Goal: Transaction & Acquisition: Obtain resource

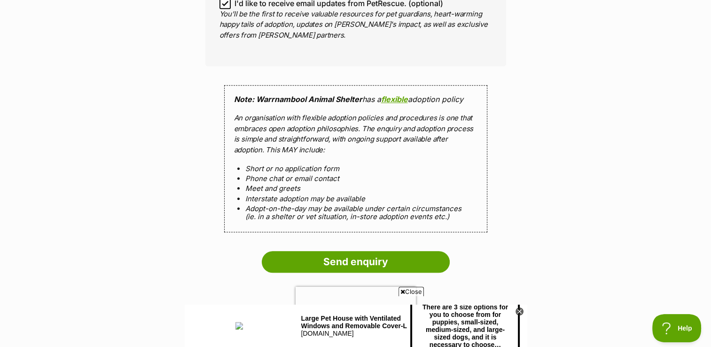
scroll to position [822, 0]
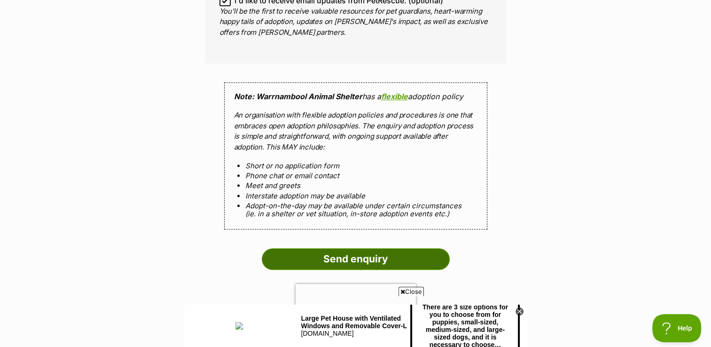
click at [380, 248] on input "Send enquiry" at bounding box center [356, 259] width 188 height 22
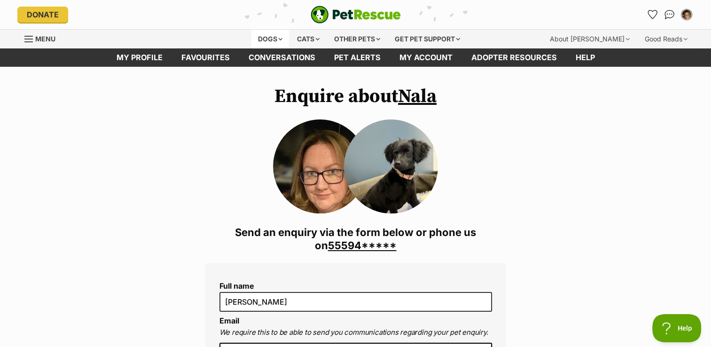
scroll to position [0, 0]
click at [261, 36] on div "Dogs" at bounding box center [271, 39] width 38 height 19
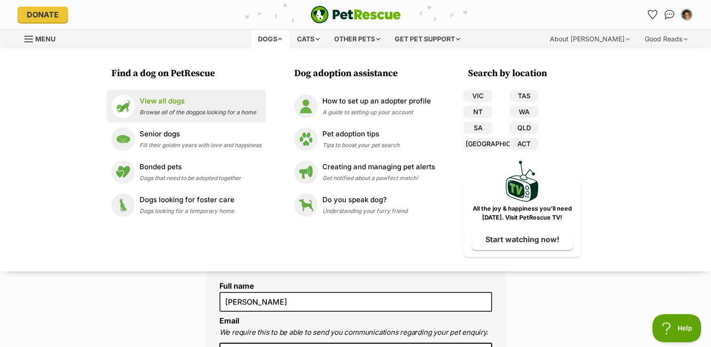
click at [190, 107] on div "View all dogs Browse all of the doggos looking for a home" at bounding box center [198, 106] width 117 height 20
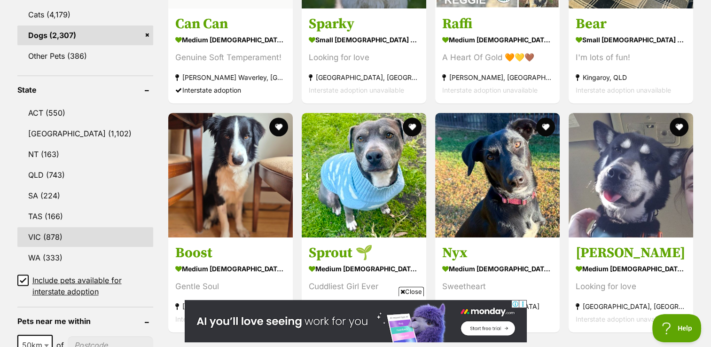
click at [53, 229] on link "VIC (878)" at bounding box center [85, 237] width 136 height 20
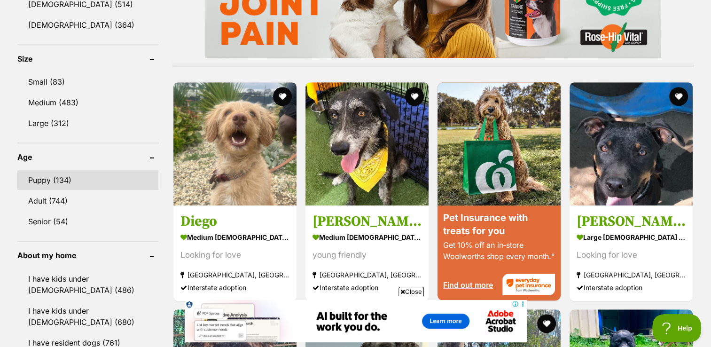
scroll to position [846, 0]
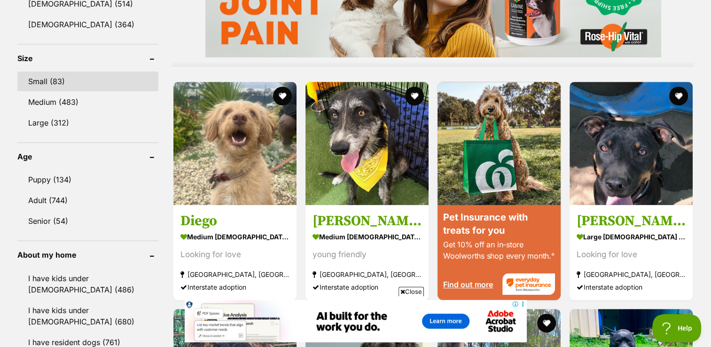
click at [57, 76] on link "Small (83)" at bounding box center [87, 81] width 141 height 20
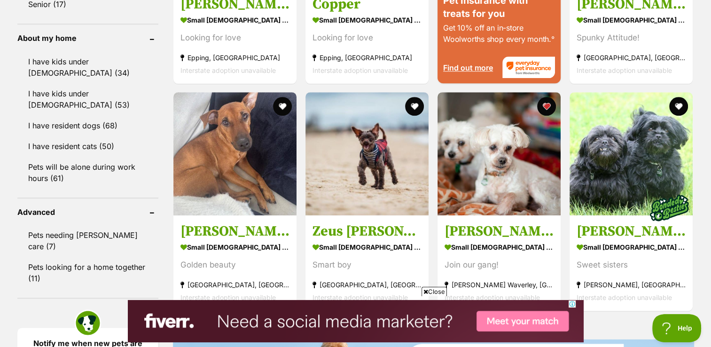
scroll to position [1063, 0]
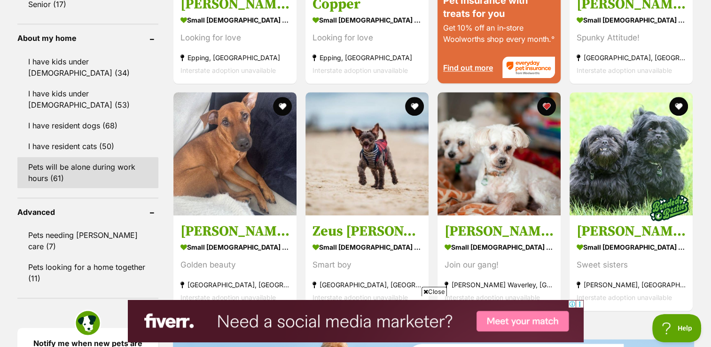
click at [78, 169] on link "Pets will be alone during work hours (61)" at bounding box center [87, 172] width 141 height 31
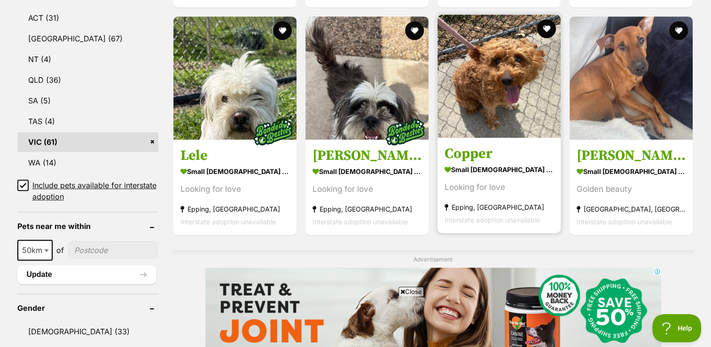
click at [513, 163] on strong "small male Dog" at bounding box center [499, 170] width 109 height 14
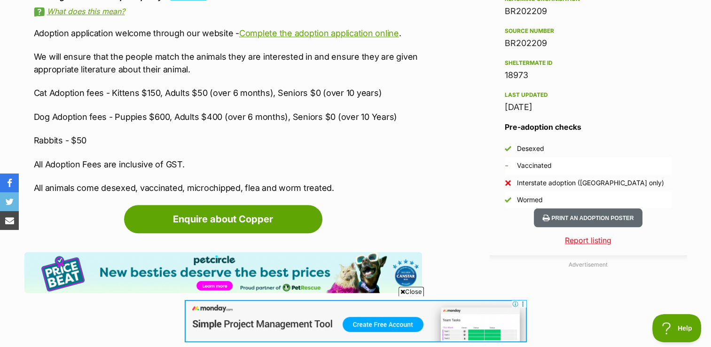
scroll to position [833, 0]
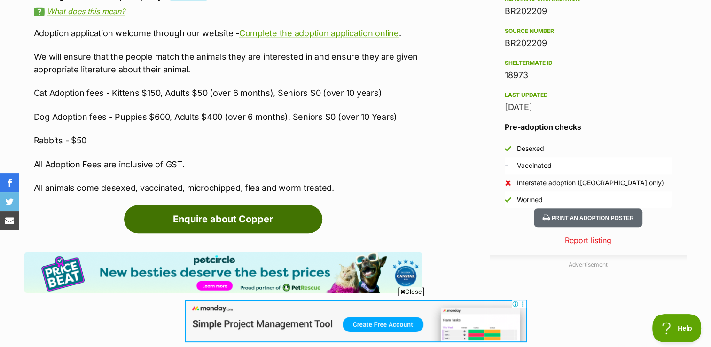
click at [299, 219] on link "Enquire about Copper" at bounding box center [223, 219] width 198 height 28
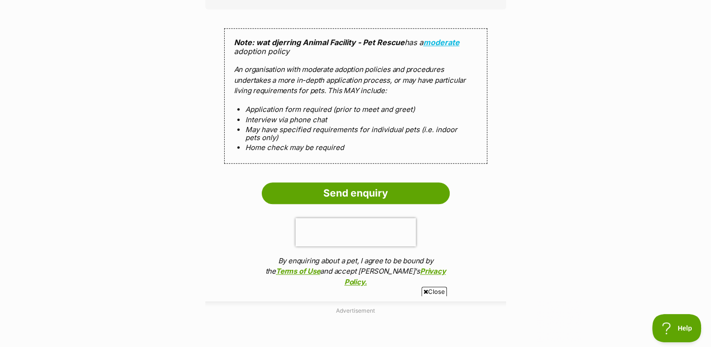
scroll to position [853, 0]
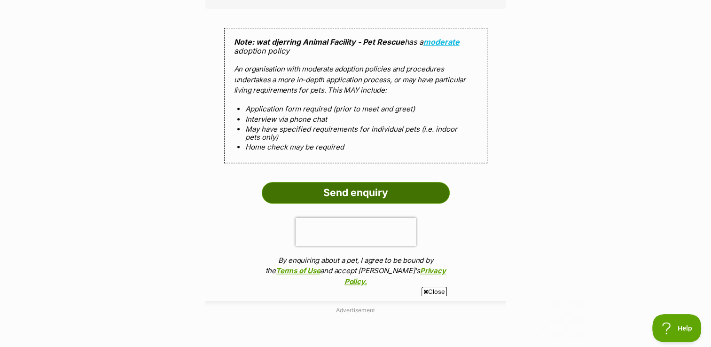
click at [424, 192] on input "Send enquiry" at bounding box center [356, 193] width 188 height 22
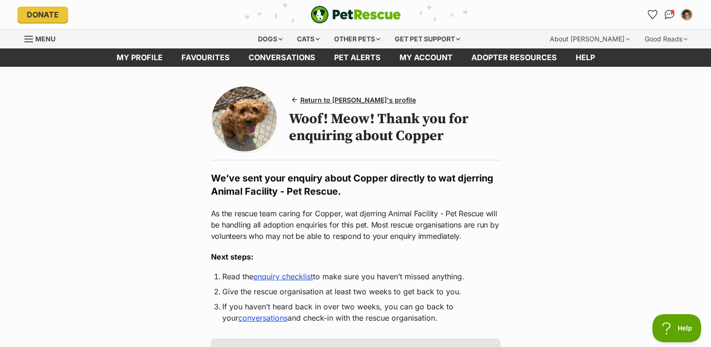
click at [108, 24] on div "Donate PetRescue home My account [PERSON_NAME] Edit profile Log out Pet alerts …" at bounding box center [355, 14] width 677 height 29
click at [274, 42] on div "Dogs" at bounding box center [271, 39] width 38 height 19
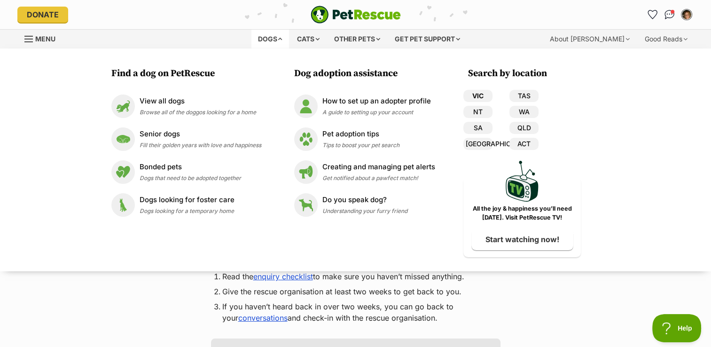
click at [476, 92] on link "VIC" at bounding box center [478, 96] width 29 height 12
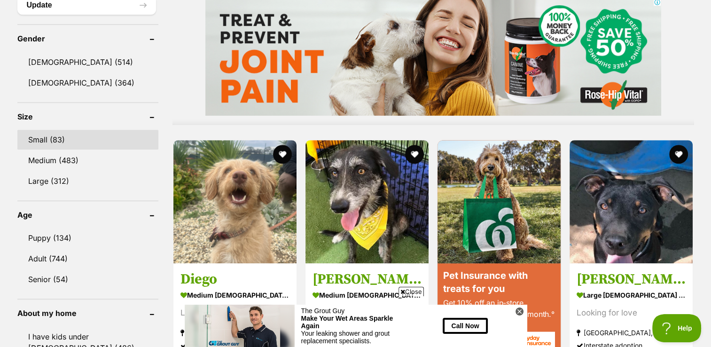
click at [36, 134] on link "Small (83)" at bounding box center [87, 140] width 141 height 20
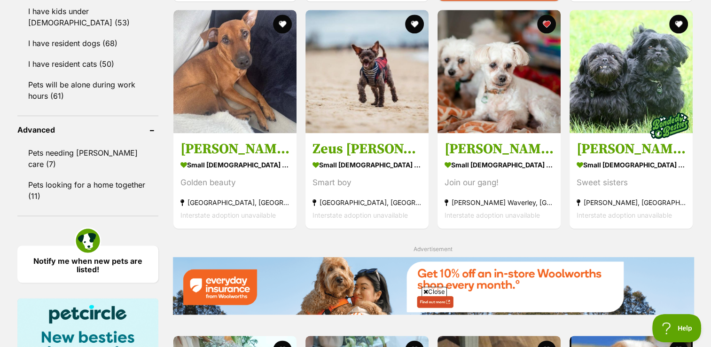
scroll to position [1086, 0]
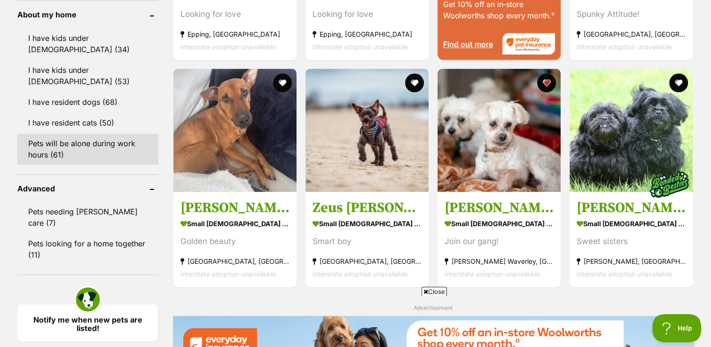
click at [101, 138] on link "Pets will be alone during work hours (61)" at bounding box center [87, 149] width 141 height 31
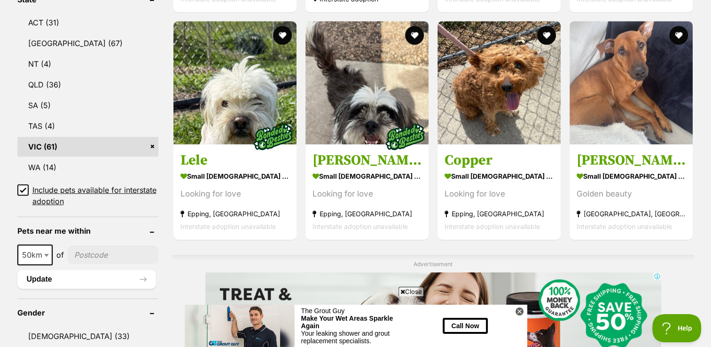
scroll to position [512, 0]
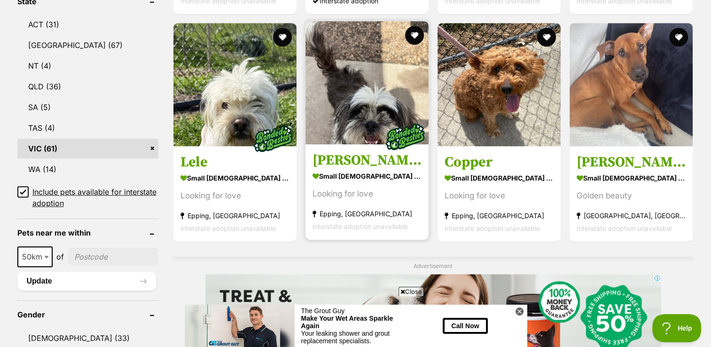
click at [374, 104] on img at bounding box center [367, 82] width 123 height 123
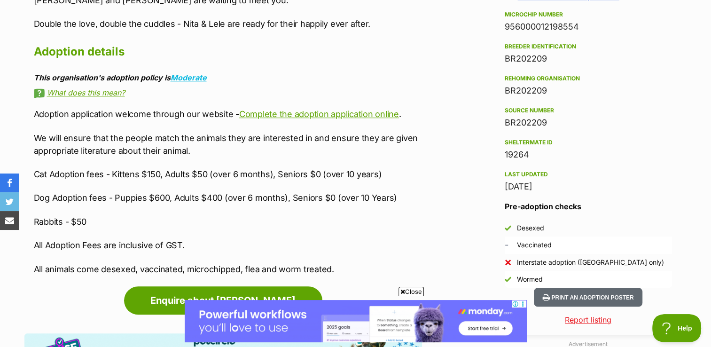
scroll to position [754, 0]
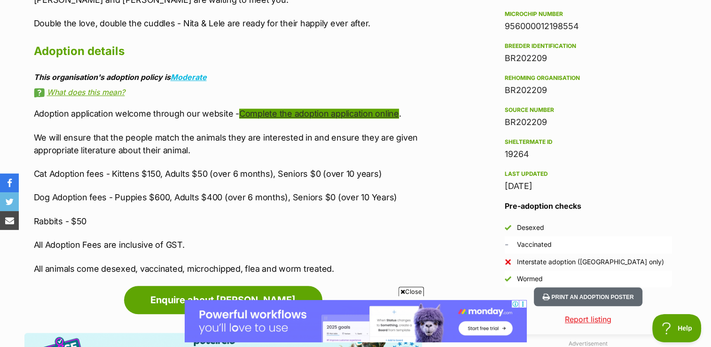
drag, startPoint x: 0, startPoint y: 0, endPoint x: 374, endPoint y: 104, distance: 388.5
click at [374, 109] on link "Complete the adoption application online" at bounding box center [319, 114] width 160 height 10
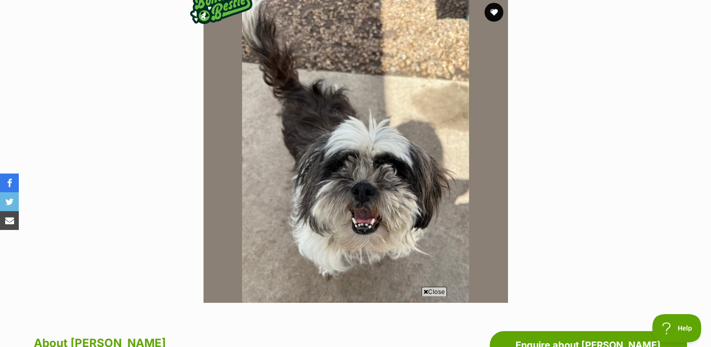
scroll to position [197, 0]
click at [493, 13] on button "favourite" at bounding box center [494, 12] width 21 height 21
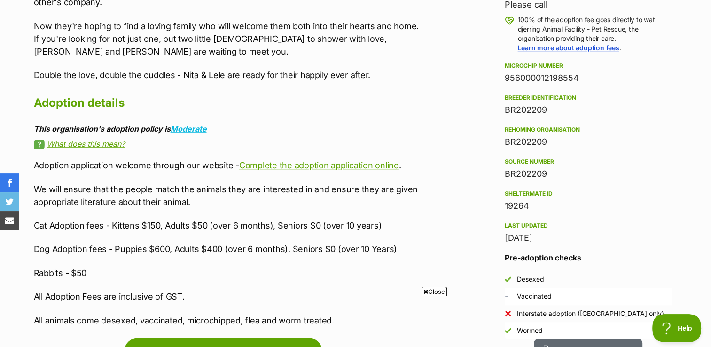
scroll to position [703, 0]
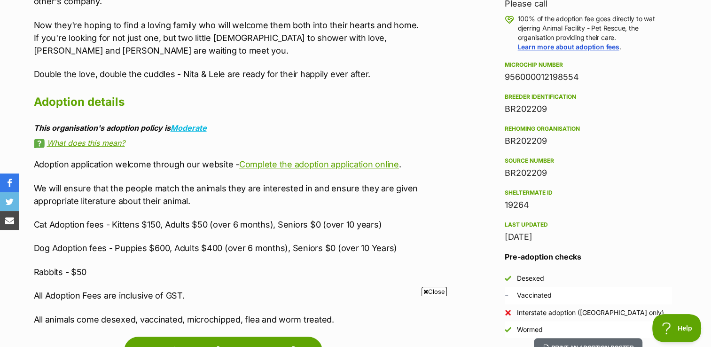
click at [505, 3] on div "Please call" at bounding box center [588, 3] width 167 height 13
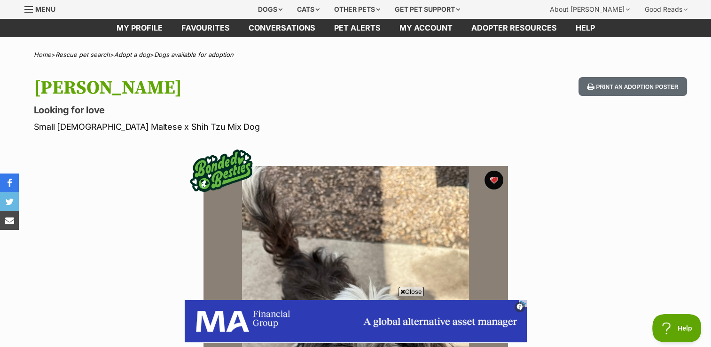
scroll to position [0, 0]
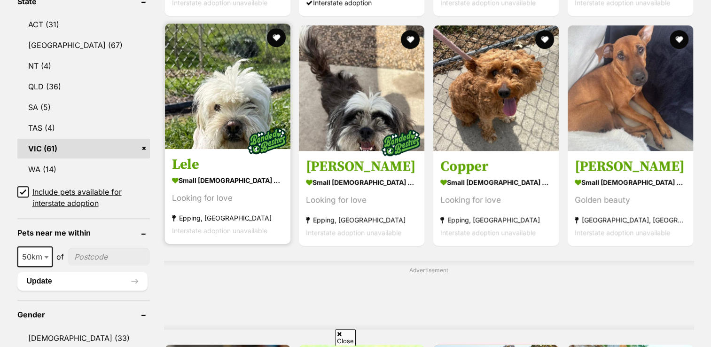
click at [187, 94] on img at bounding box center [228, 87] width 126 height 126
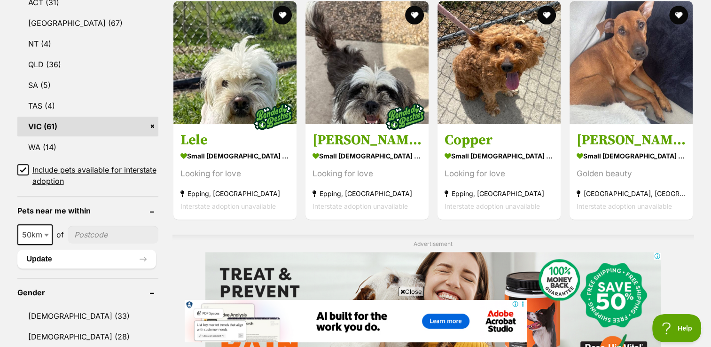
scroll to position [479, 0]
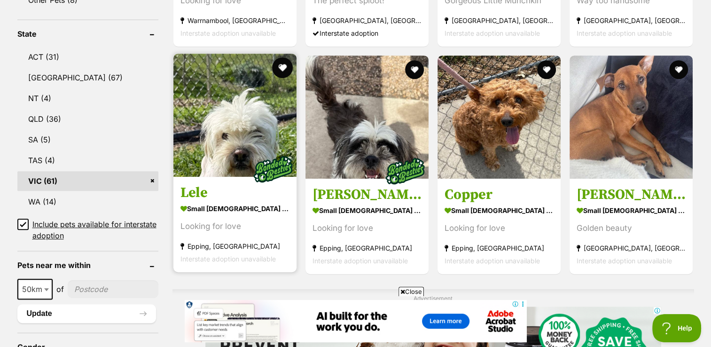
click at [285, 62] on button "favourite" at bounding box center [282, 67] width 21 height 21
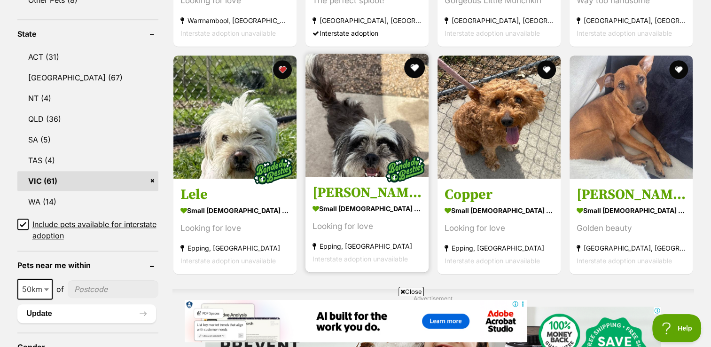
click at [419, 59] on button "favourite" at bounding box center [414, 67] width 21 height 21
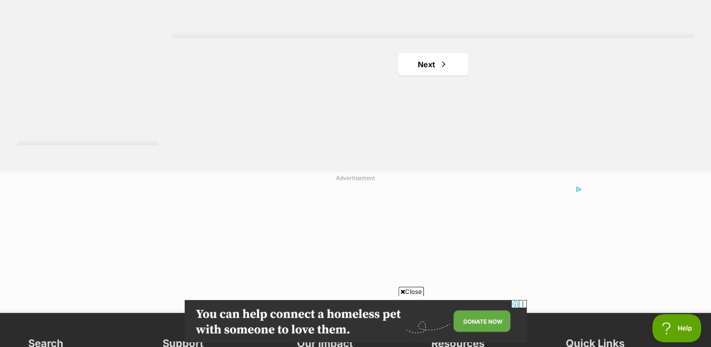
scroll to position [1811, 0]
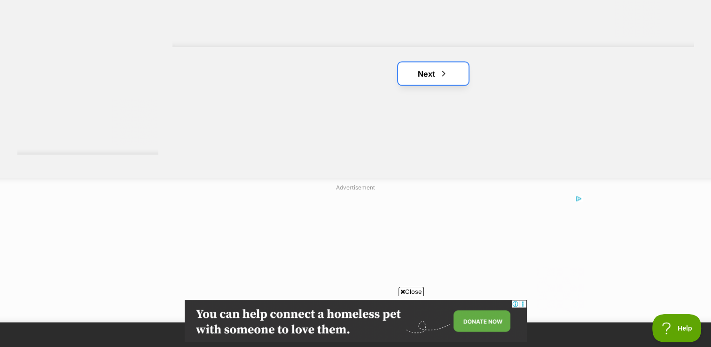
click at [436, 73] on link "Next" at bounding box center [433, 74] width 71 height 23
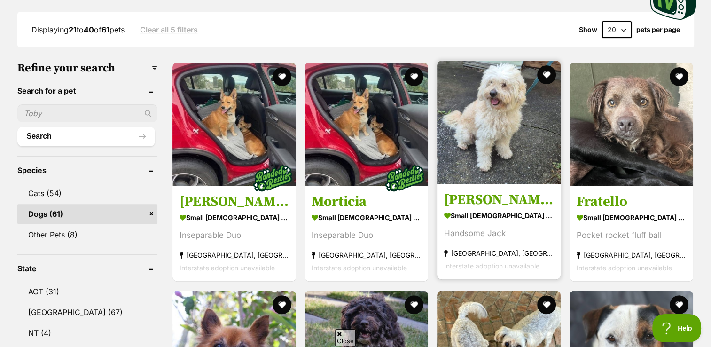
click at [515, 115] on img at bounding box center [499, 123] width 124 height 124
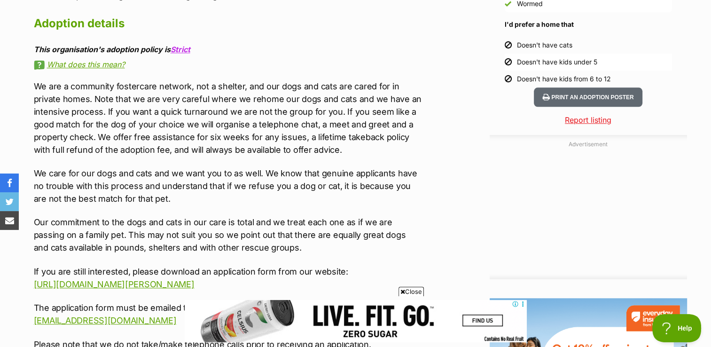
scroll to position [924, 0]
click at [178, 52] on link "Strict" at bounding box center [181, 49] width 20 height 9
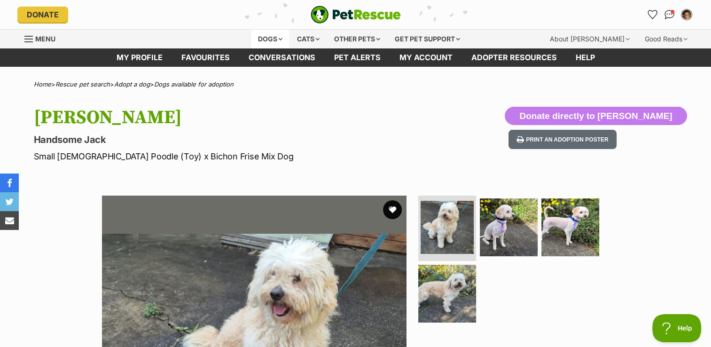
scroll to position [0, 0]
click at [257, 40] on div "Dogs" at bounding box center [271, 39] width 38 height 19
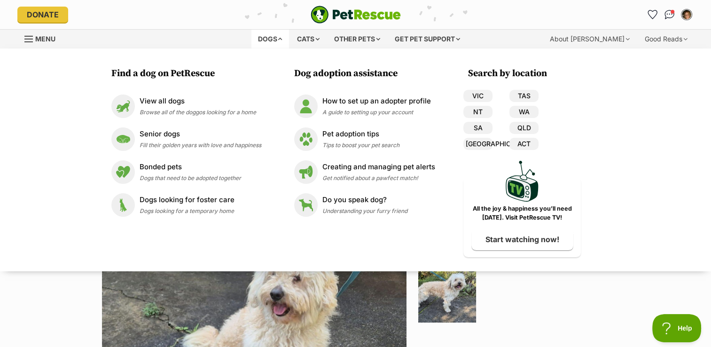
click at [257, 40] on div "Dogs" at bounding box center [271, 39] width 38 height 19
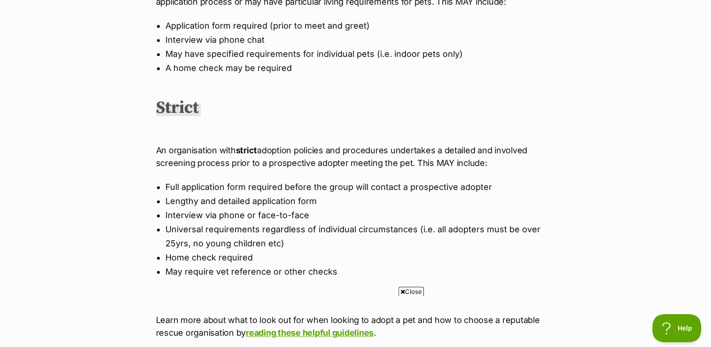
scroll to position [559, 0]
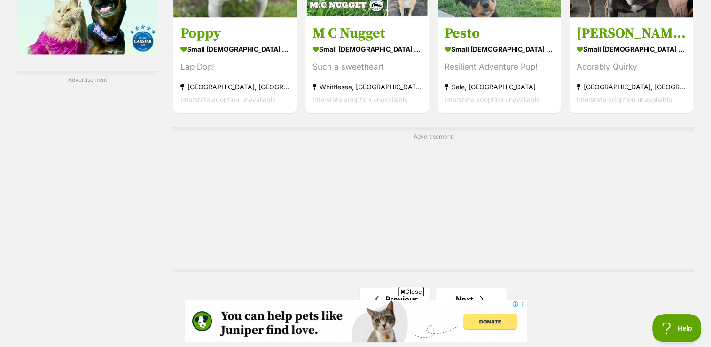
scroll to position [1781, 0]
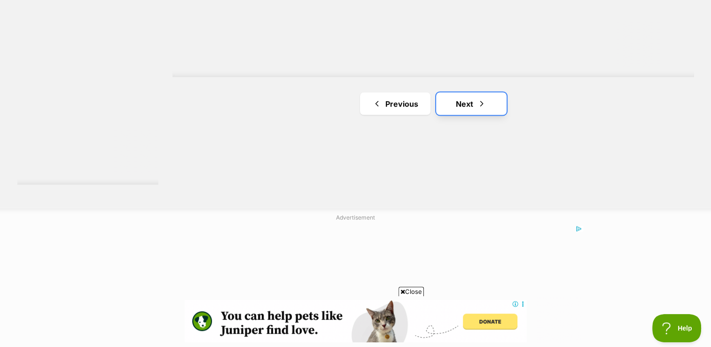
click at [465, 101] on link "Next" at bounding box center [471, 104] width 71 height 23
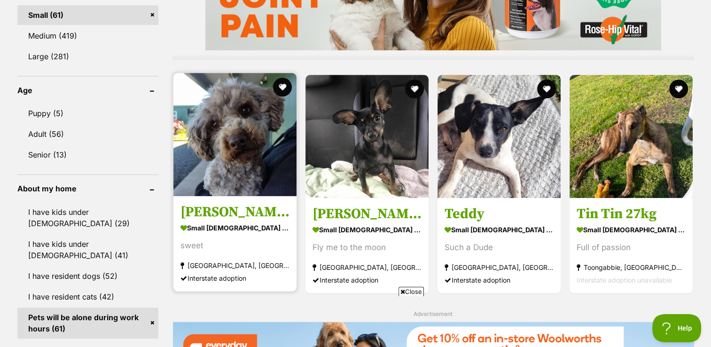
click at [219, 189] on img at bounding box center [235, 134] width 123 height 123
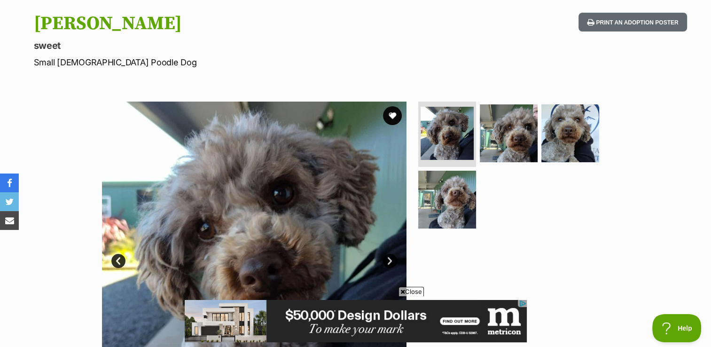
scroll to position [94, 0]
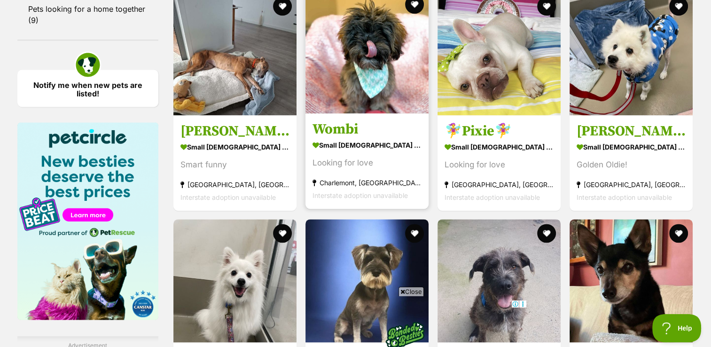
click at [350, 147] on strong "small [DEMOGRAPHIC_DATA] Dog" at bounding box center [367, 145] width 109 height 14
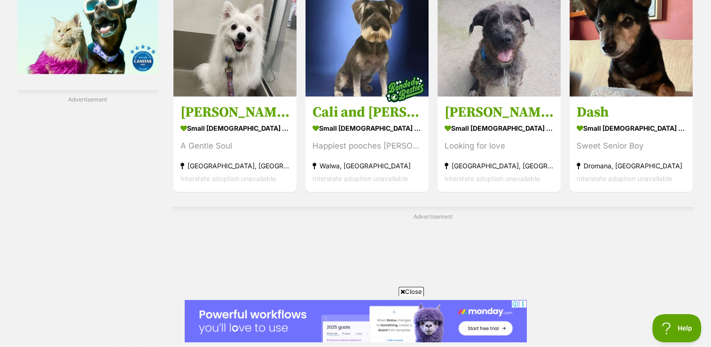
scroll to position [1569, 0]
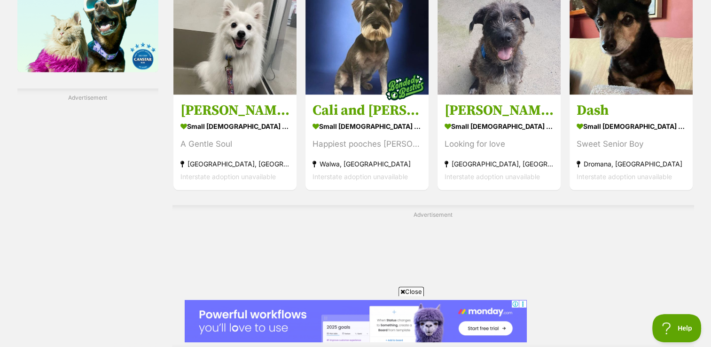
drag, startPoint x: 468, startPoint y: 129, endPoint x: 471, endPoint y: 144, distance: 15.4
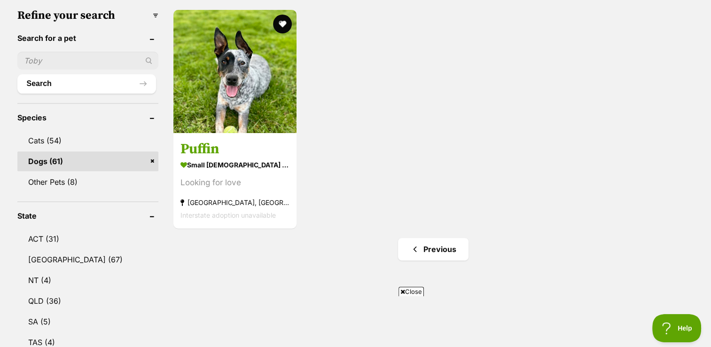
click at [63, 158] on link "Dogs (61)" at bounding box center [87, 161] width 141 height 20
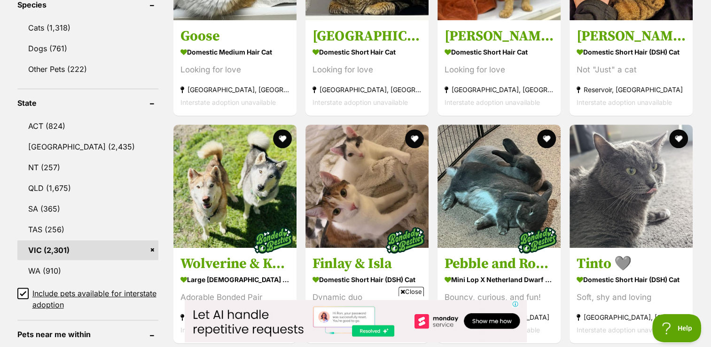
scroll to position [411, 0]
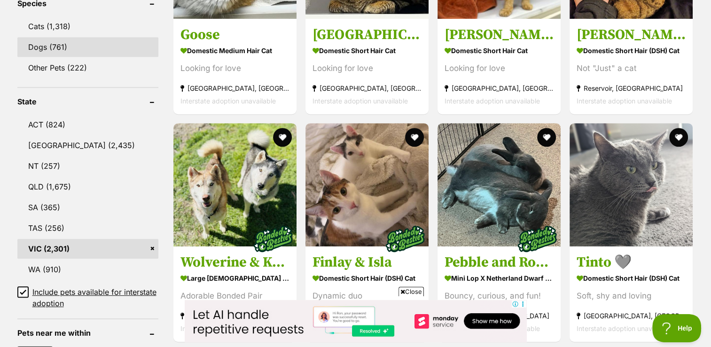
click at [68, 48] on link "Dogs (761)" at bounding box center [87, 47] width 141 height 20
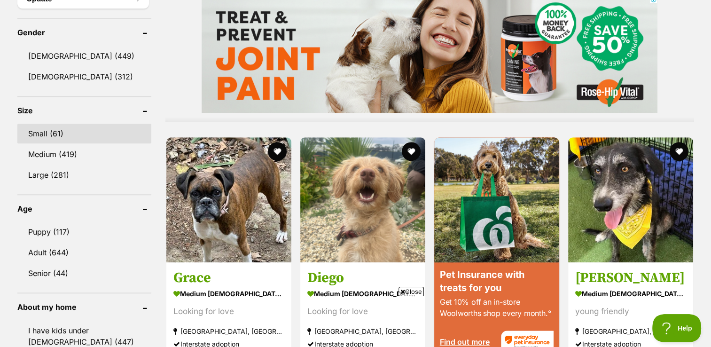
click at [64, 124] on link "Small (61)" at bounding box center [84, 134] width 134 height 20
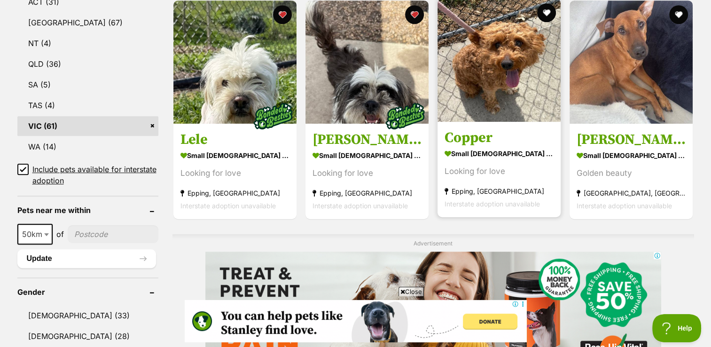
scroll to position [534, 0]
click at [466, 149] on strong "small male Dog" at bounding box center [499, 154] width 109 height 14
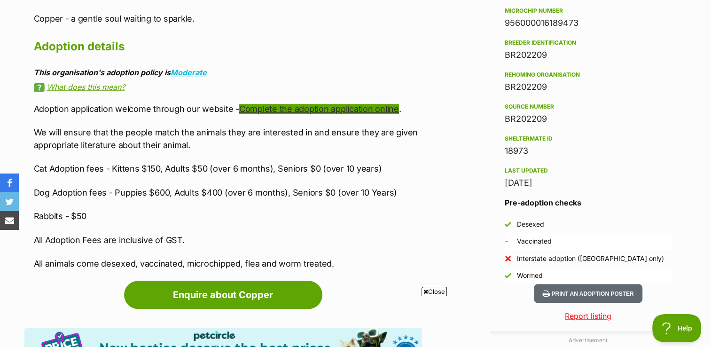
click at [348, 112] on link "Complete the adoption application online" at bounding box center [319, 109] width 160 height 10
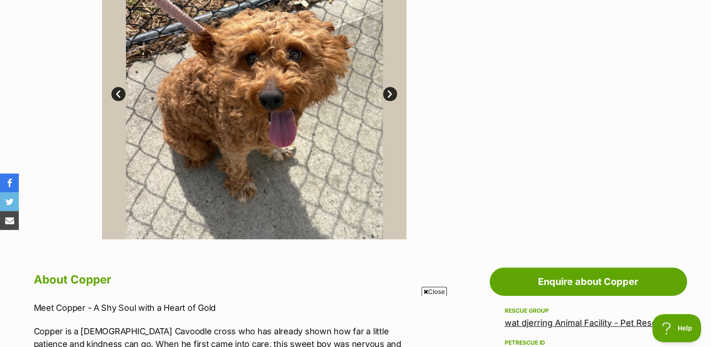
scroll to position [261, 0]
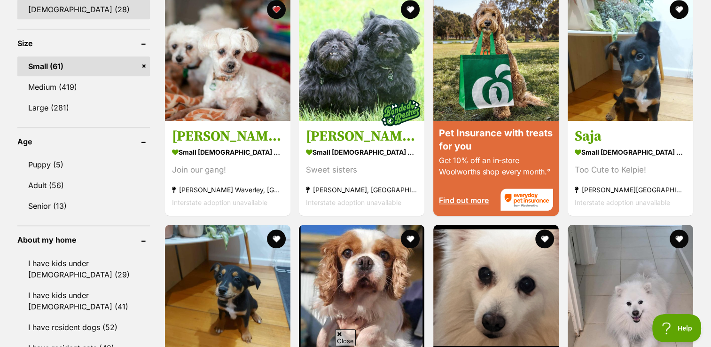
scroll to position [861, 0]
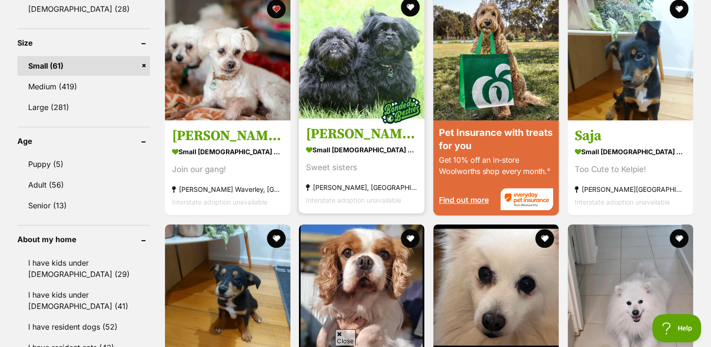
click at [331, 119] on link "Dixie and Peppa Tamblyn small female Dog Sweet sisters Meeniyan, VIC Interstate…" at bounding box center [362, 165] width 126 height 95
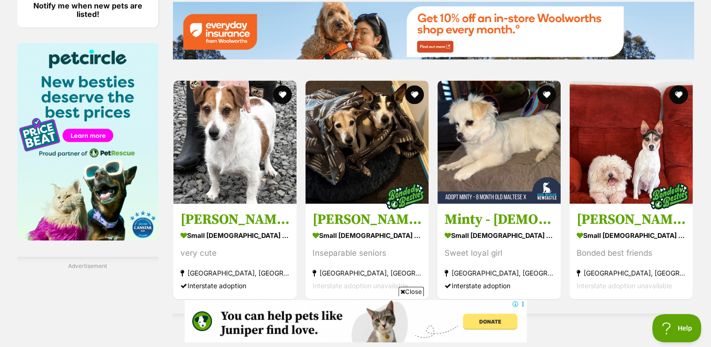
scroll to position [1400, 0]
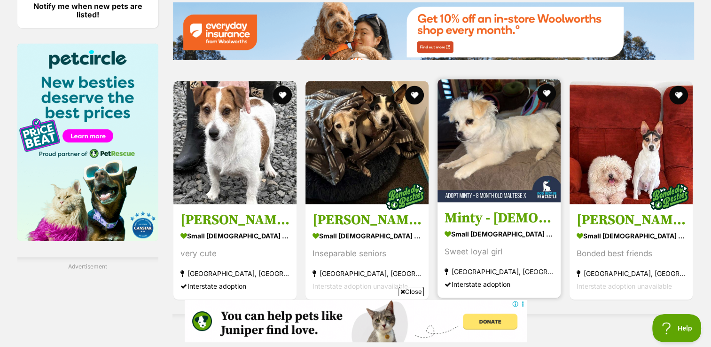
click at [502, 238] on section "small female Dog Sweet loyal girl Aberdeen, NSW Interstate adoption" at bounding box center [499, 258] width 109 height 63
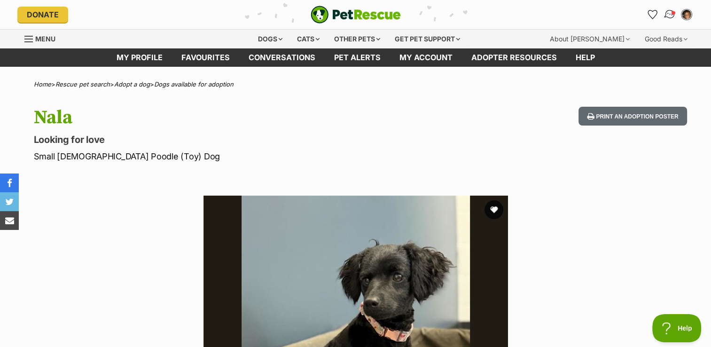
click at [667, 16] on img "Conversations" at bounding box center [670, 14] width 13 height 12
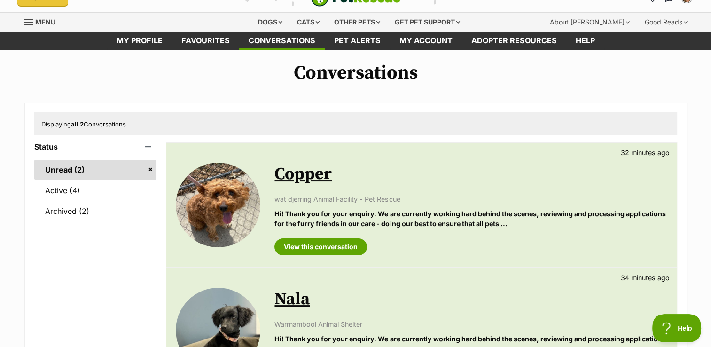
scroll to position [16, 0]
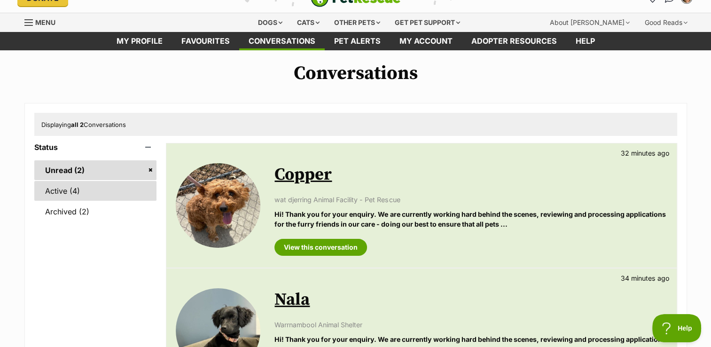
click at [98, 191] on link "Active (4)" at bounding box center [95, 191] width 123 height 20
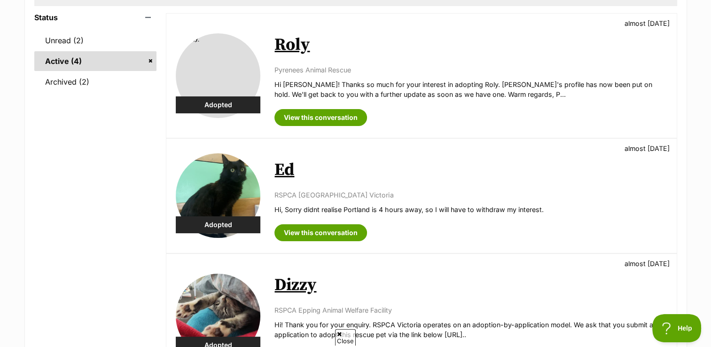
scroll to position [41, 0]
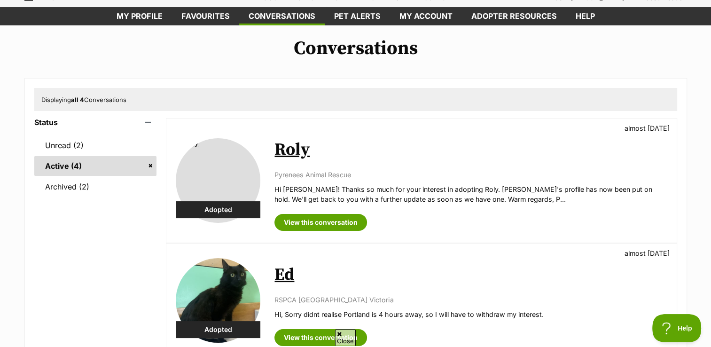
click at [150, 164] on link "Active (4)" at bounding box center [95, 166] width 123 height 20
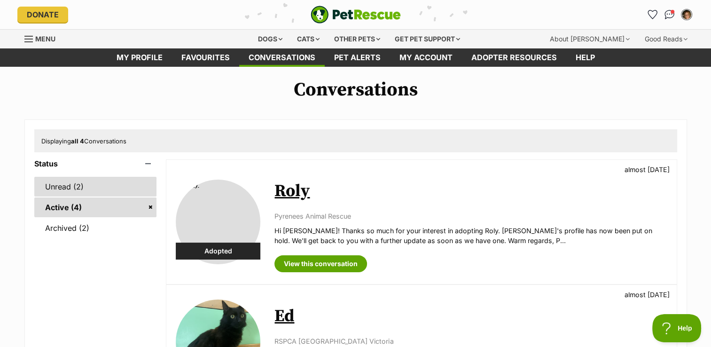
click at [101, 192] on link "Unread (2)" at bounding box center [95, 187] width 123 height 20
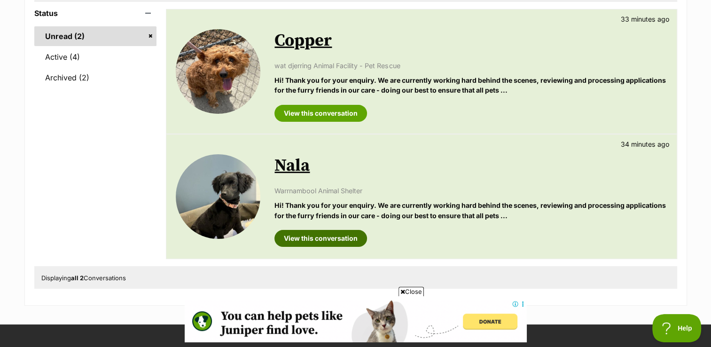
click at [311, 232] on link "View this conversation" at bounding box center [321, 238] width 93 height 17
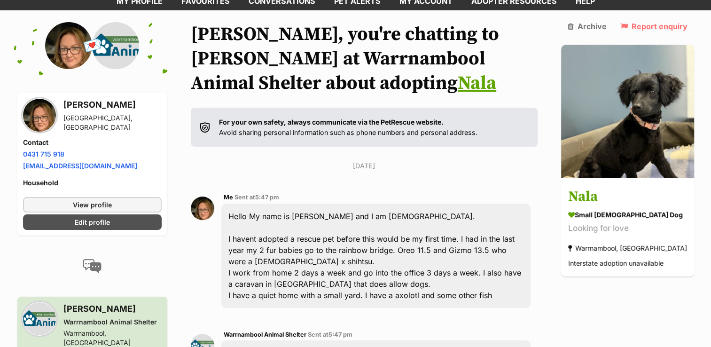
scroll to position [56, 0]
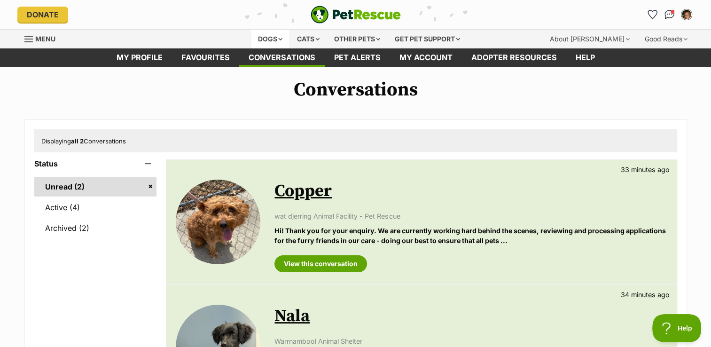
click at [268, 40] on div "Dogs" at bounding box center [271, 39] width 38 height 19
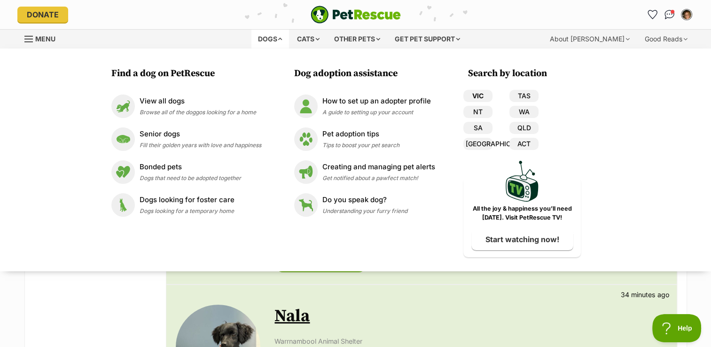
click at [483, 92] on link "VIC" at bounding box center [478, 96] width 29 height 12
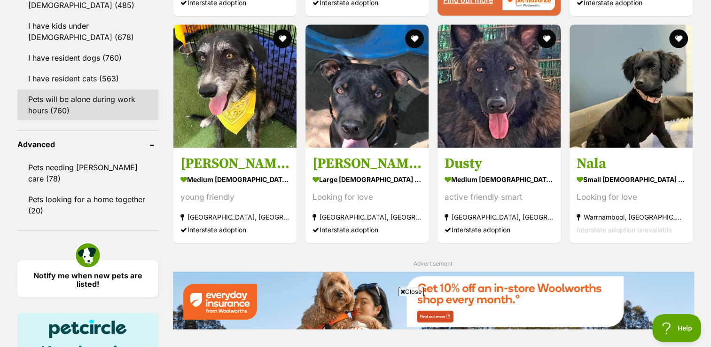
click at [82, 112] on link "Pets will be alone during work hours (760)" at bounding box center [87, 104] width 141 height 31
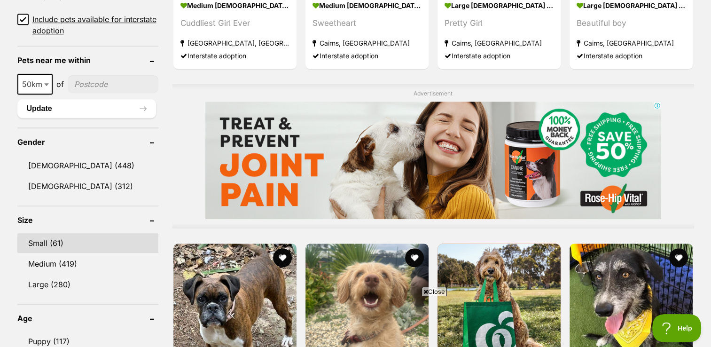
click at [108, 244] on link "Small (61)" at bounding box center [87, 243] width 141 height 20
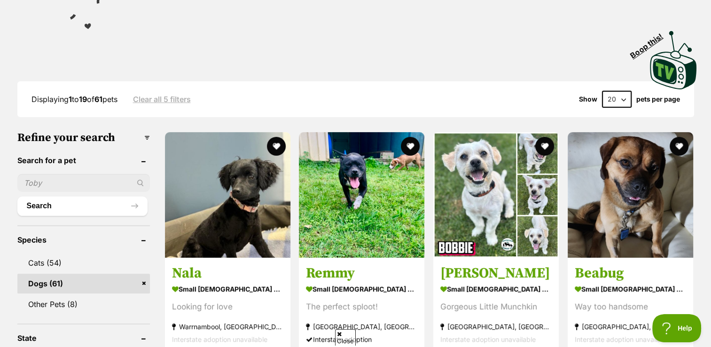
scroll to position [295, 0]
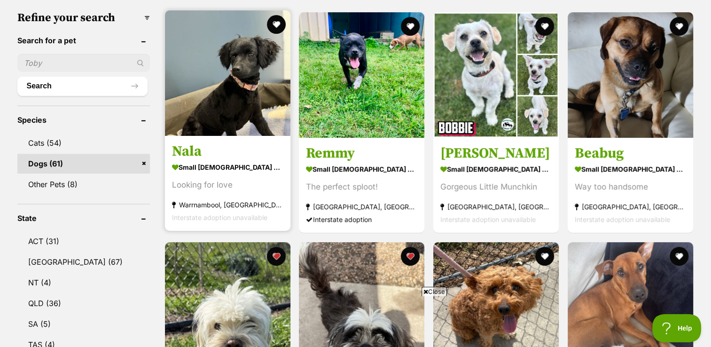
click at [194, 146] on h3 "Nala" at bounding box center [227, 152] width 111 height 18
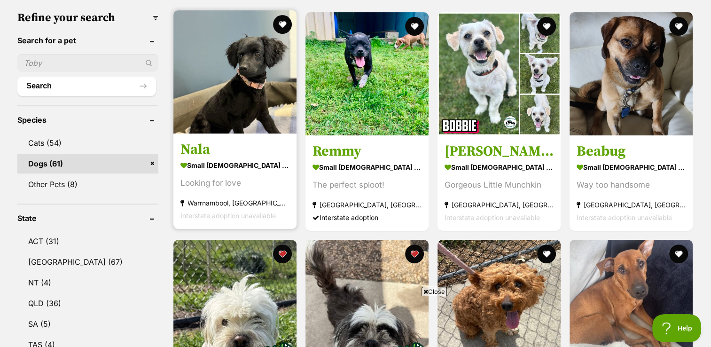
scroll to position [0, 0]
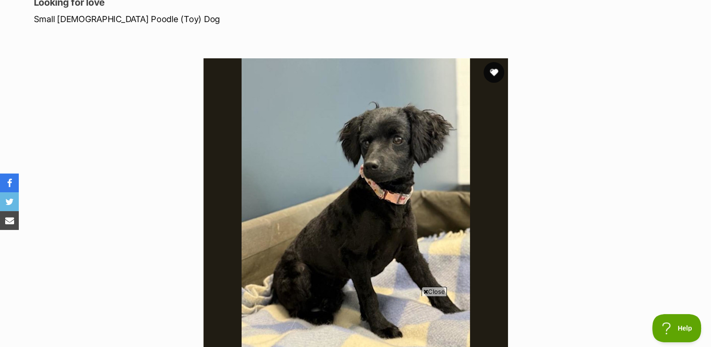
click at [497, 74] on button "favourite" at bounding box center [494, 72] width 21 height 21
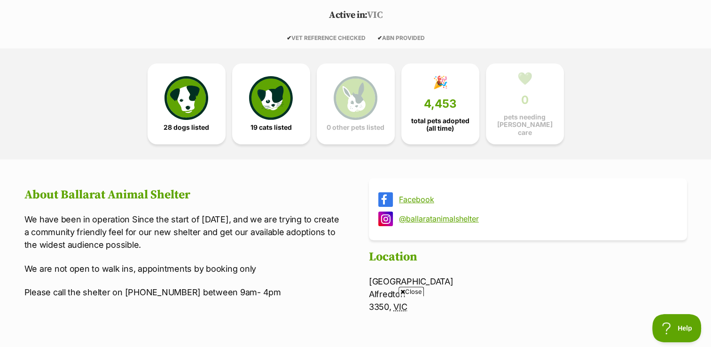
scroll to position [199, 0]
click at [198, 102] on img at bounding box center [186, 95] width 43 height 43
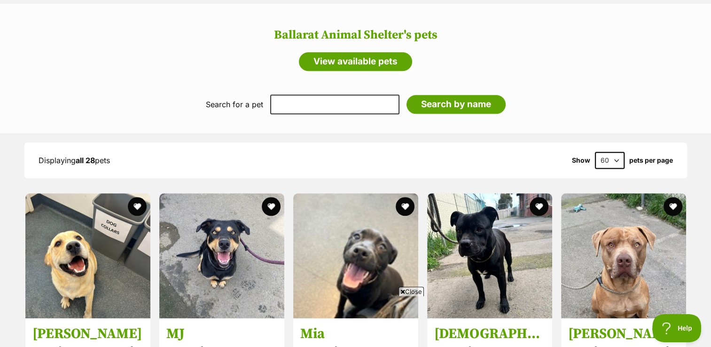
scroll to position [750, 0]
